Goal: Task Accomplishment & Management: Manage account settings

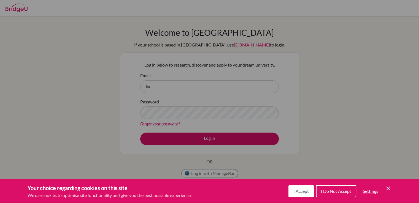
click at [296, 193] on span "I Accept" at bounding box center [301, 191] width 15 height 5
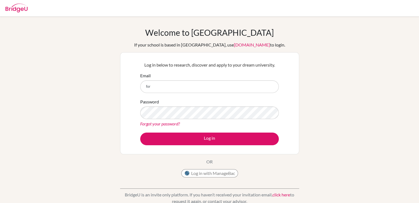
click at [169, 123] on link "Forgot your password?" at bounding box center [160, 123] width 40 height 5
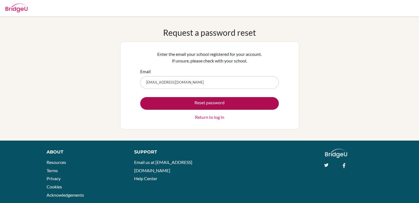
type input "forpilla@mischool.edu.ph"
click at [195, 101] on button "Reset password" at bounding box center [209, 103] width 139 height 13
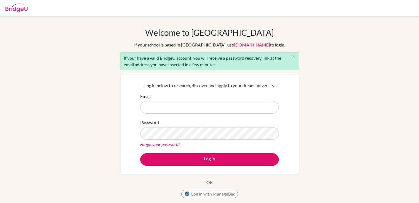
drag, startPoint x: 0, startPoint y: 0, endPoint x: 195, endPoint y: 101, distance: 219.5
click at [195, 101] on input "Email" at bounding box center [209, 107] width 139 height 13
click at [205, 106] on input "Email" at bounding box center [209, 107] width 139 height 13
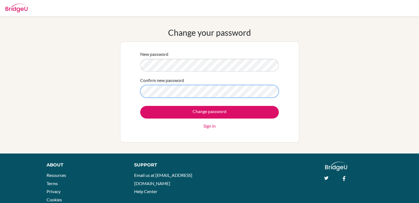
click at [140, 106] on input "Change password" at bounding box center [209, 112] width 139 height 13
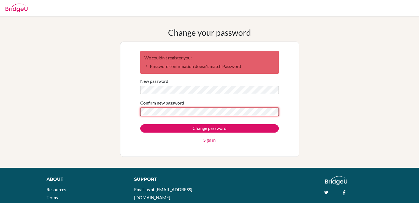
click at [121, 108] on div "We couldn't register you: Password confirmation doesn't match Password New pass…" at bounding box center [209, 99] width 179 height 115
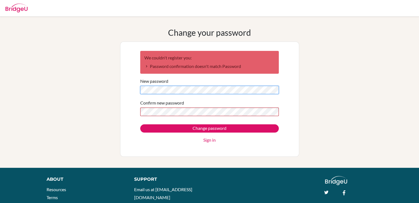
click at [93, 84] on div "Change your password We couldn't register you: Password confirmation doesn't ma…" at bounding box center [209, 93] width 419 height 130
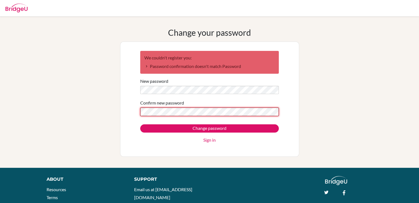
click at [140, 125] on input "Change password" at bounding box center [209, 129] width 139 height 8
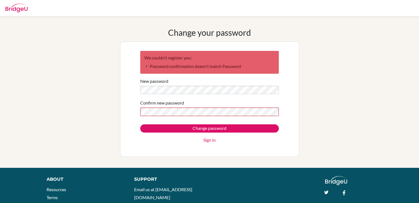
click at [185, 117] on form "We couldn't register you: Password confirmation doesn't match Password New pass…" at bounding box center [209, 97] width 139 height 93
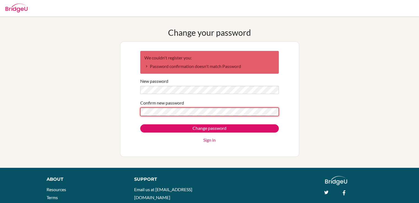
click at [140, 125] on input "Change password" at bounding box center [209, 129] width 139 height 8
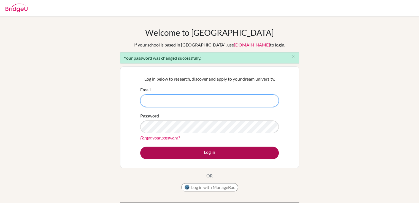
type input "[EMAIL_ADDRESS][DOMAIN_NAME]"
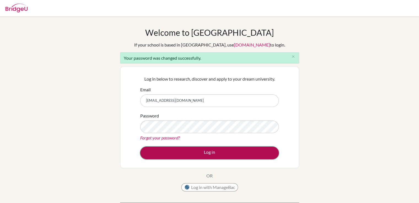
click at [226, 153] on button "Log in" at bounding box center [209, 153] width 139 height 13
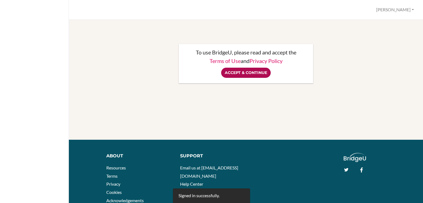
click at [244, 75] on input "Accept & Continue" at bounding box center [246, 73] width 50 height 10
